Goal: Communication & Community: Participate in discussion

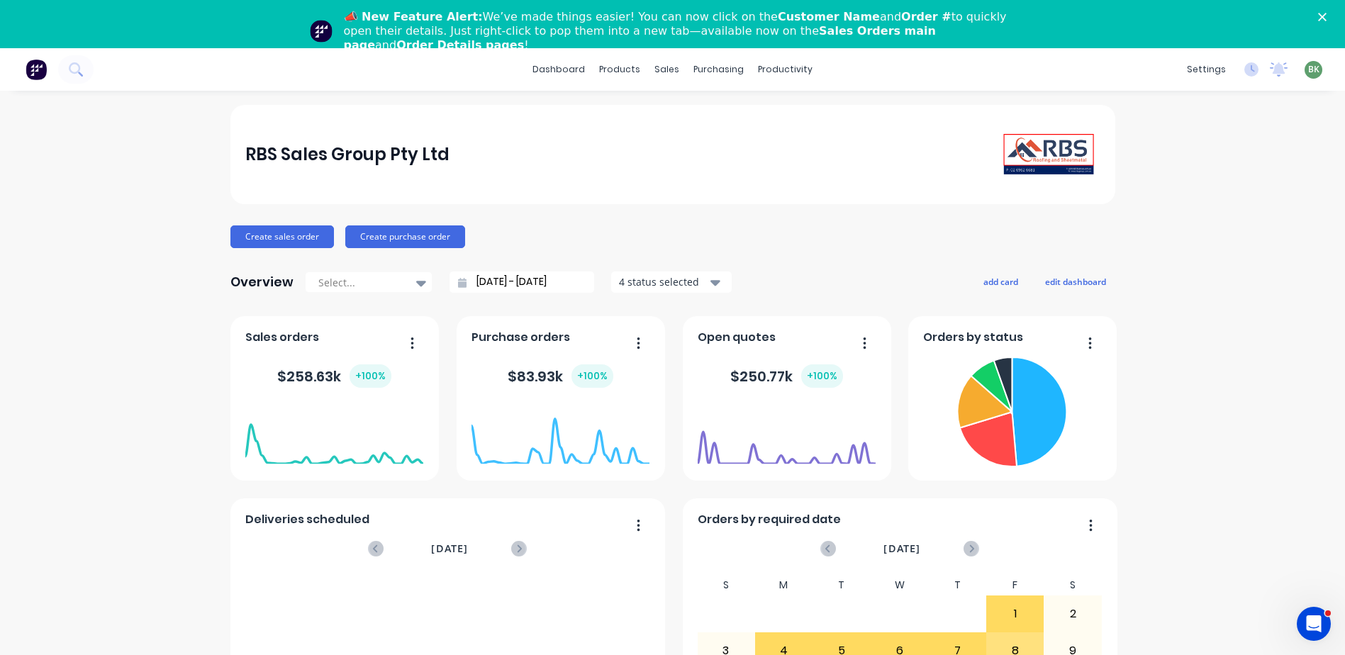
click at [1327, 19] on polygon "Close" at bounding box center [1322, 17] width 9 height 9
click at [1327, 16] on polygon "Close" at bounding box center [1322, 17] width 9 height 9
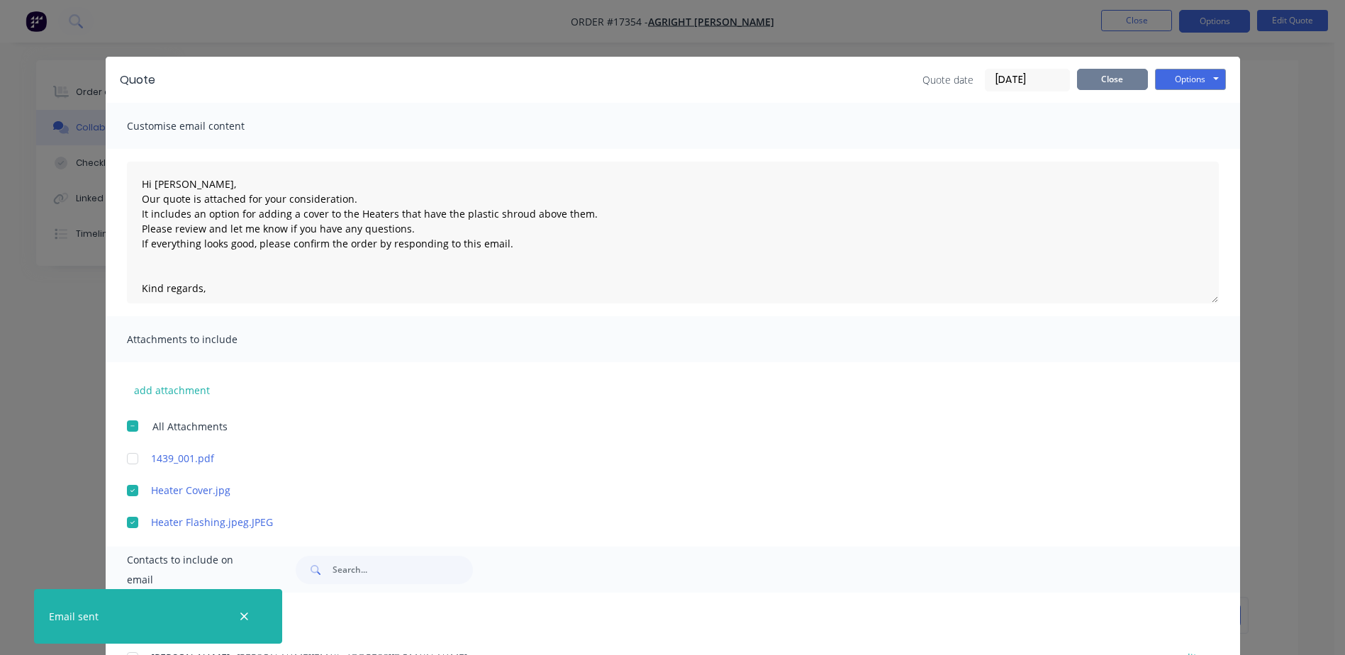
click at [1120, 78] on button "Close" at bounding box center [1112, 79] width 71 height 21
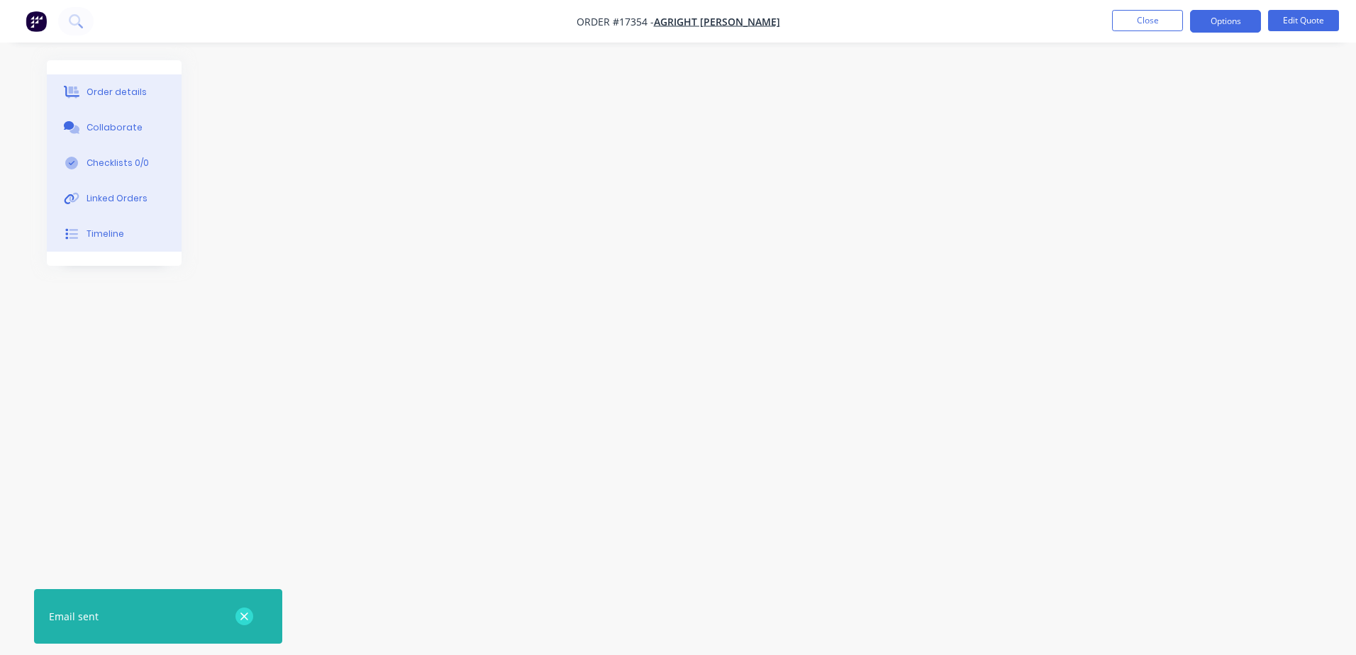
click at [245, 615] on icon "button" at bounding box center [244, 617] width 8 height 8
